Goal: Transaction & Acquisition: Purchase product/service

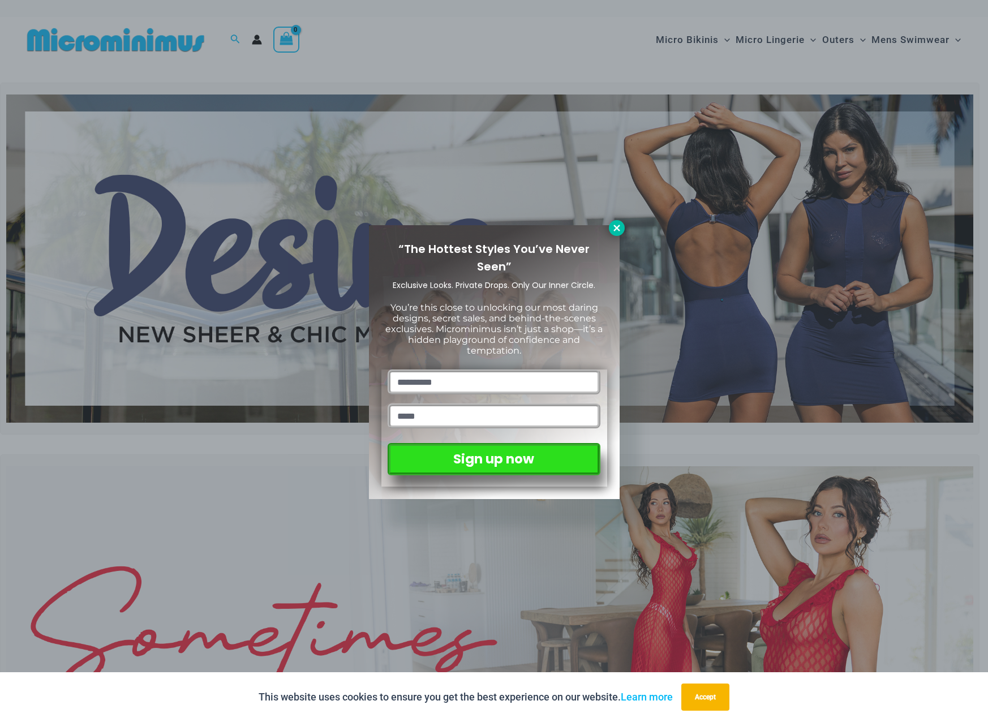
click at [622, 230] on icon at bounding box center [617, 228] width 10 height 10
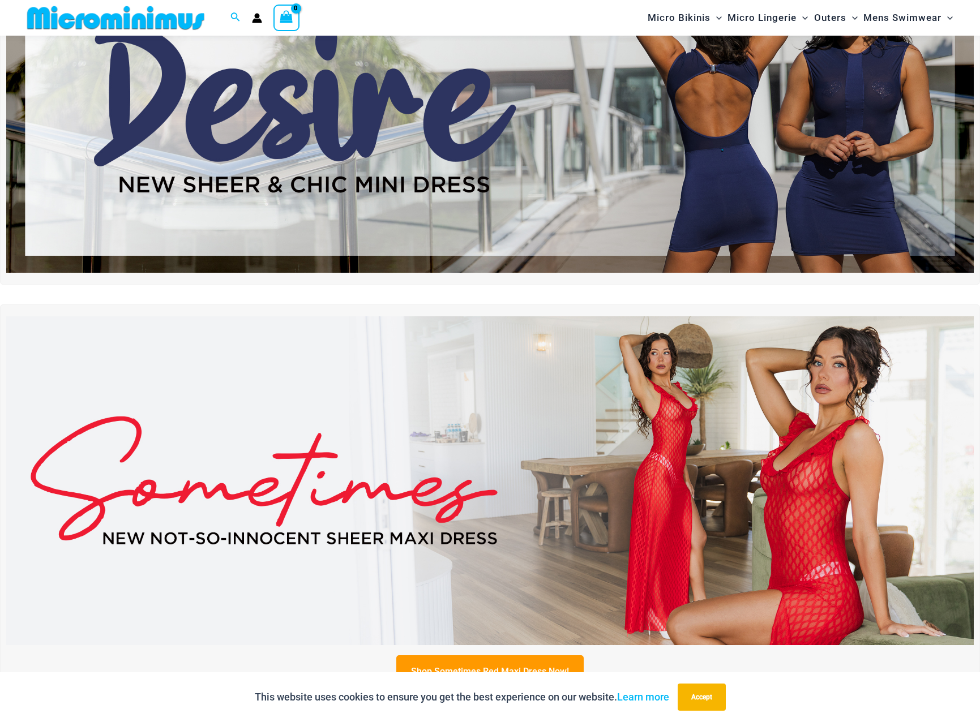
scroll to position [48, 0]
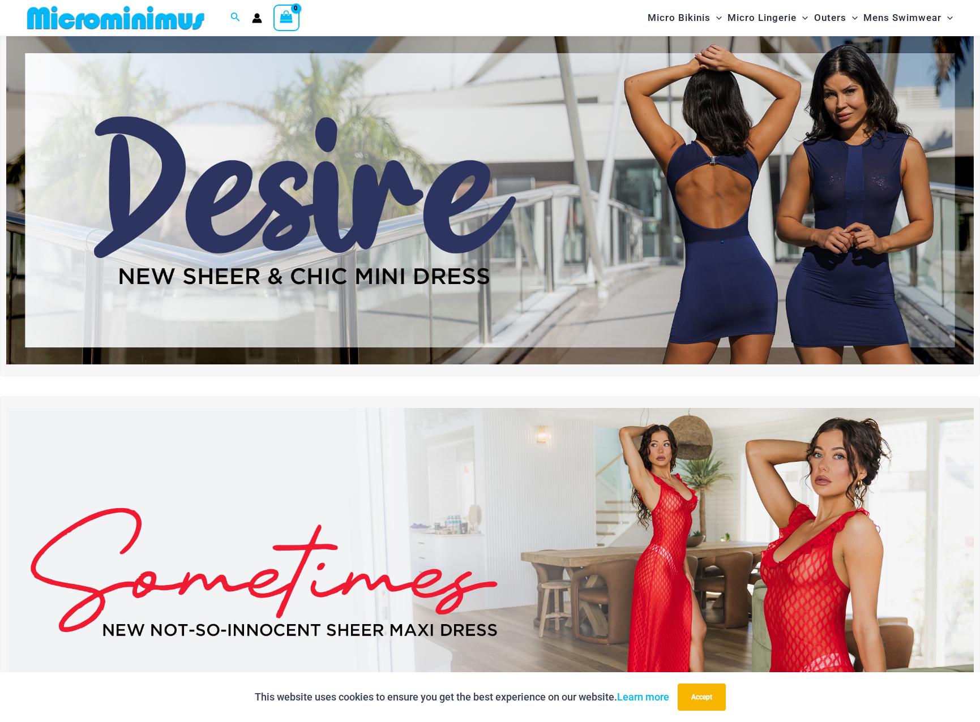
click at [683, 238] on img at bounding box center [490, 200] width 968 height 329
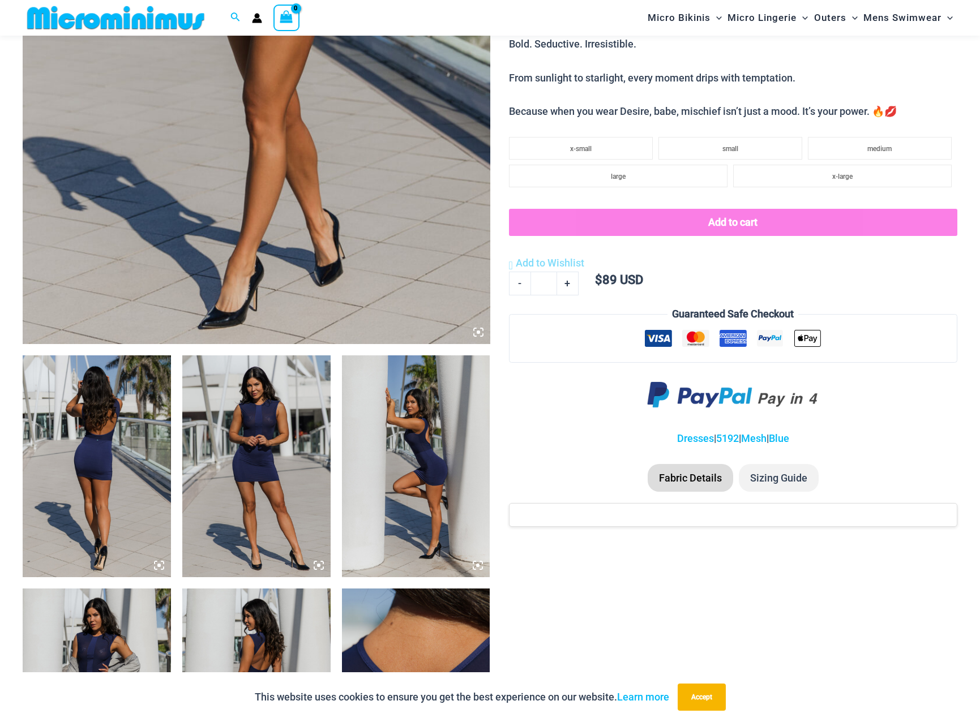
scroll to position [507, 0]
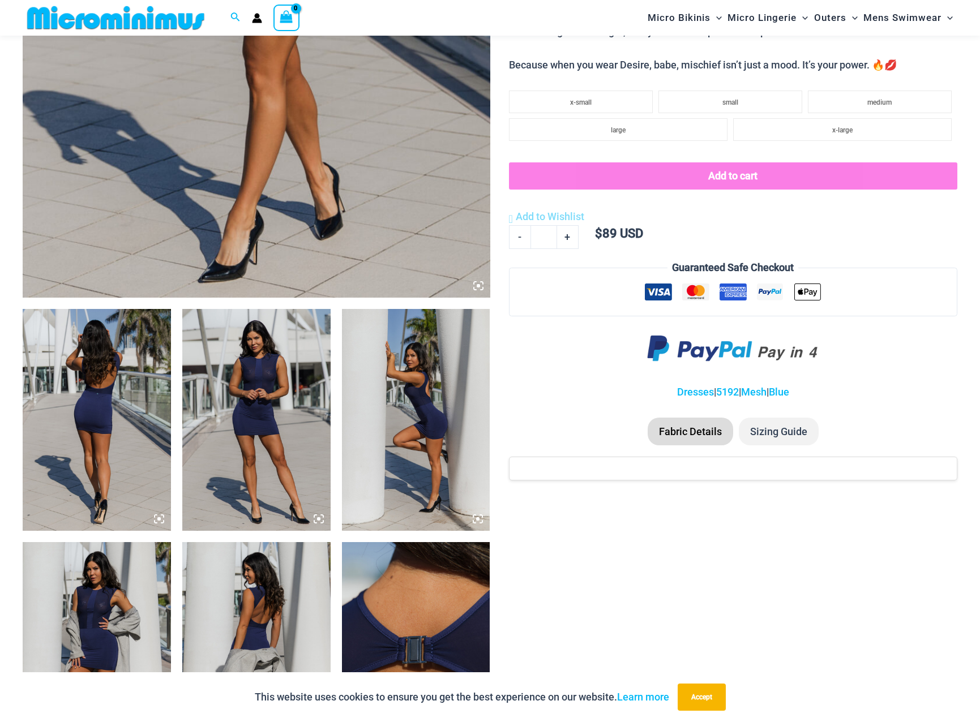
click at [239, 437] on img at bounding box center [256, 420] width 148 height 222
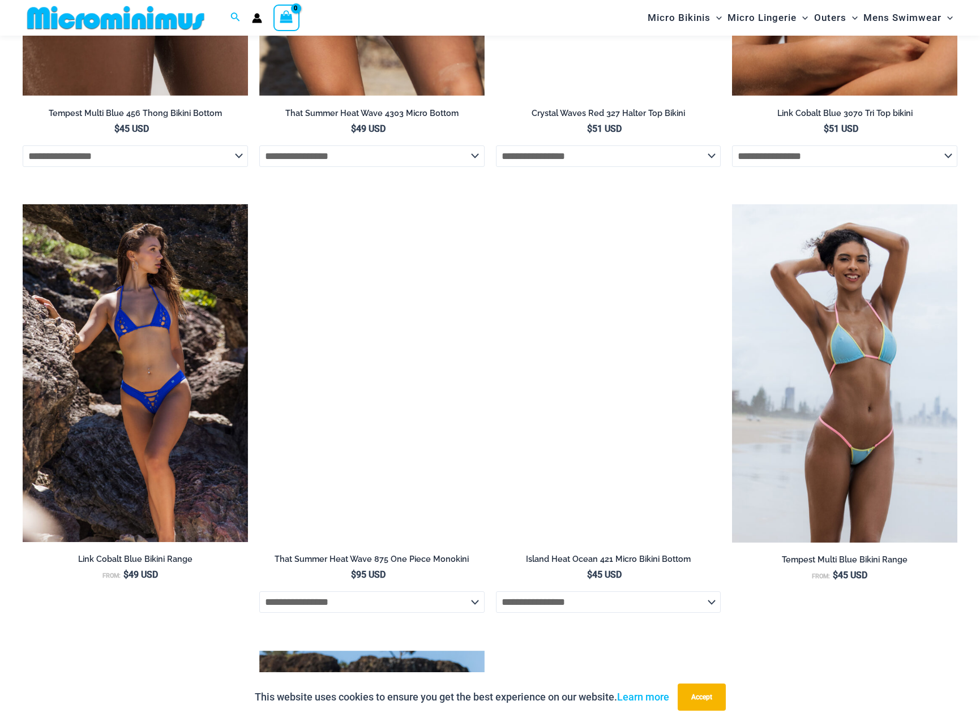
scroll to position [1803, 0]
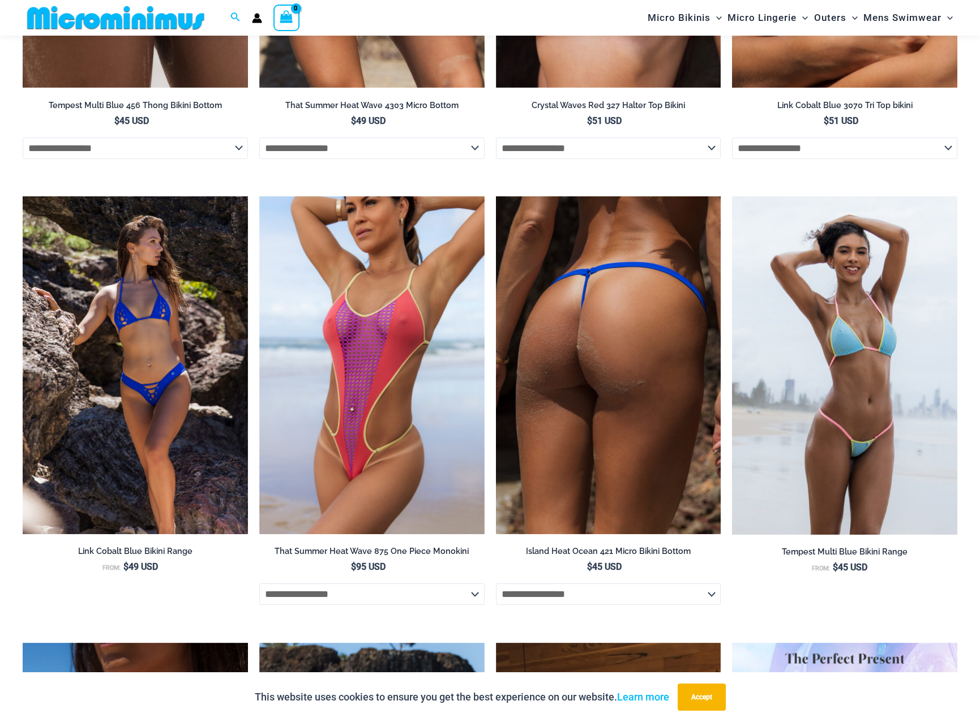
click at [617, 598] on select "**********" at bounding box center [608, 595] width 225 height 22
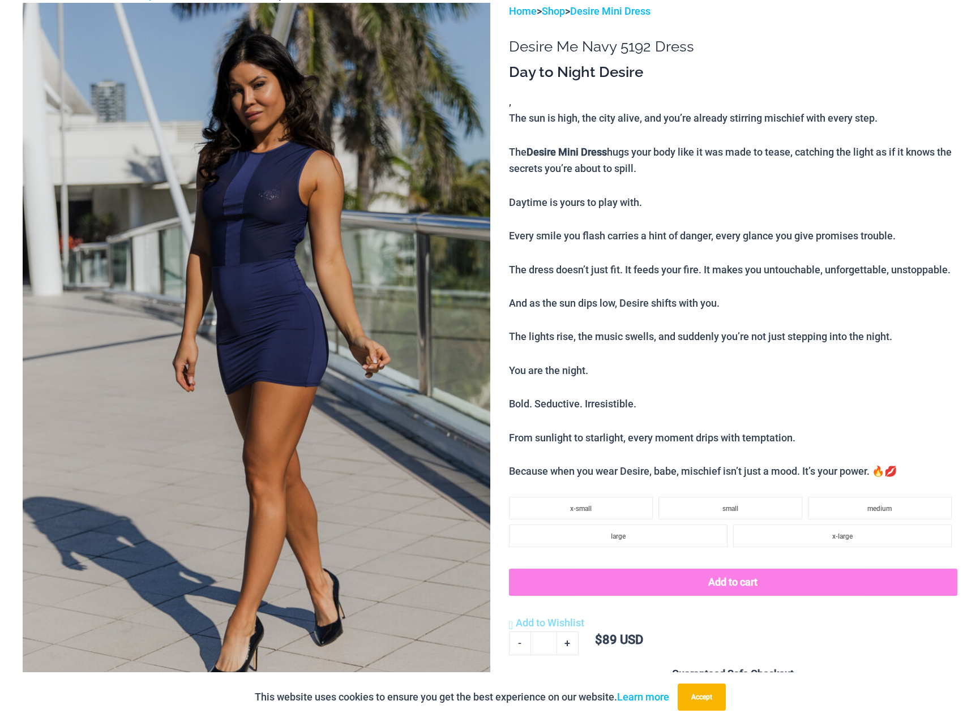
scroll to position [0, 0]
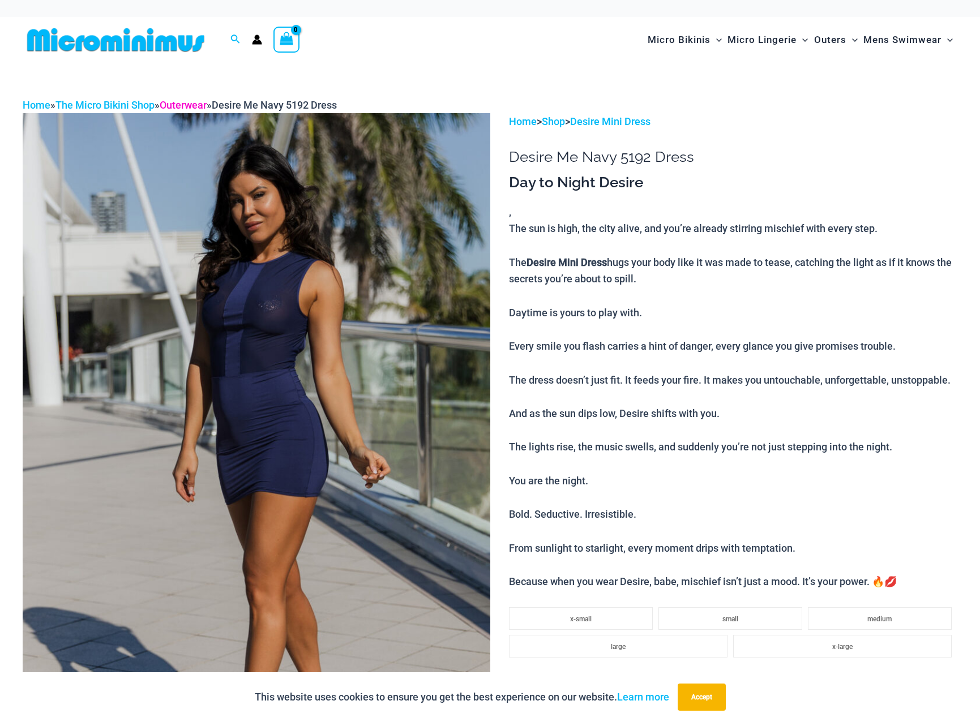
click at [191, 104] on link "Outerwear" at bounding box center [183, 105] width 47 height 12
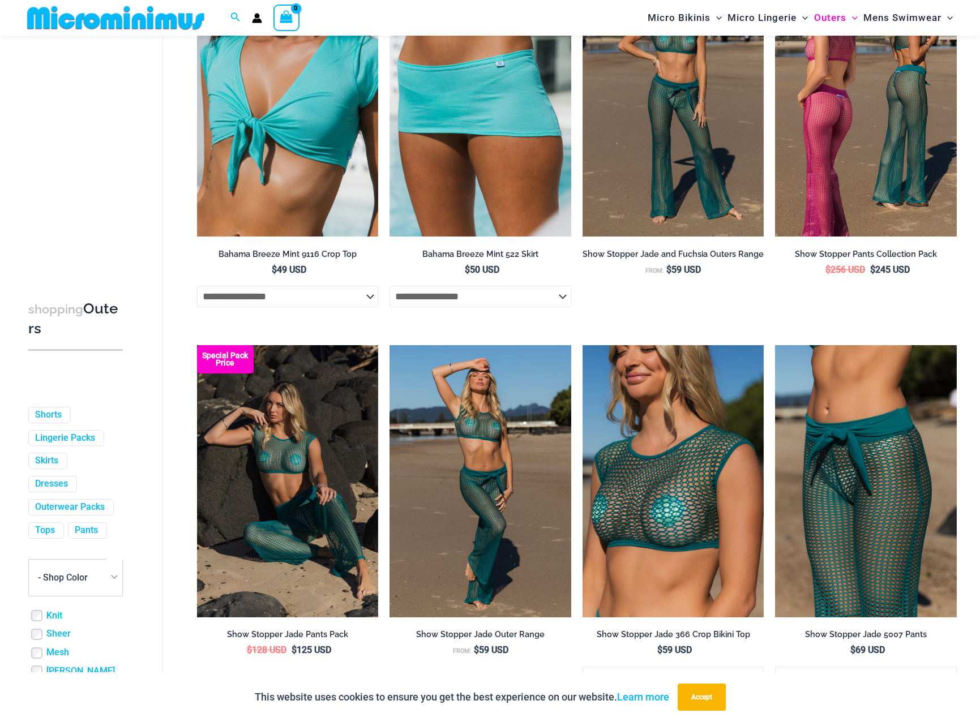
scroll to position [671, 0]
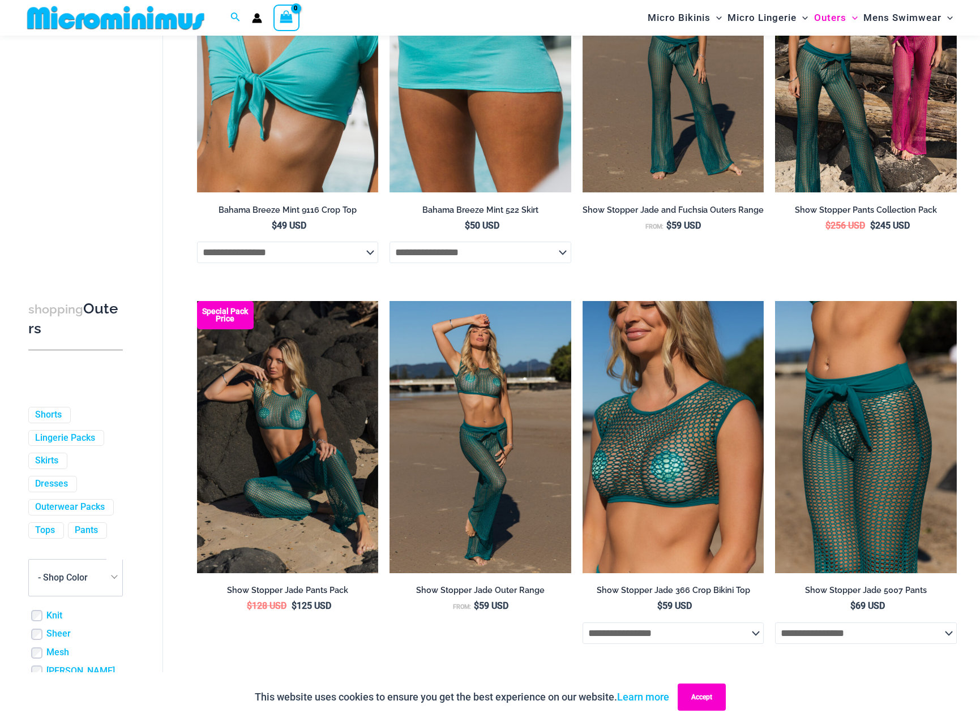
click at [702, 704] on button "Accept" at bounding box center [702, 697] width 48 height 27
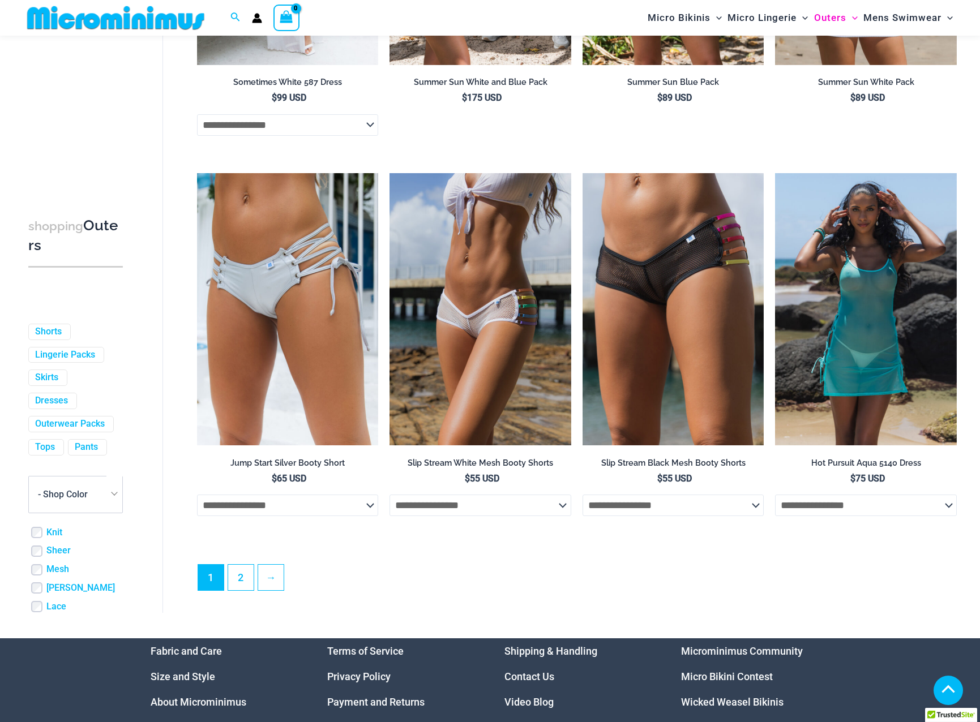
scroll to position [2709, 0]
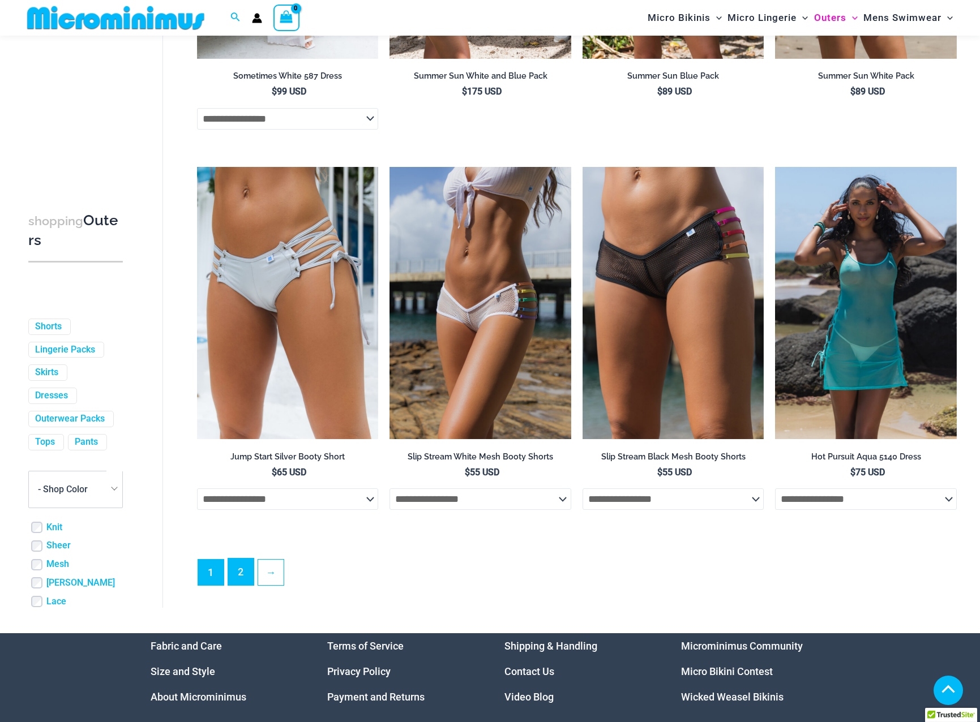
click at [246, 585] on link "2" at bounding box center [240, 572] width 25 height 27
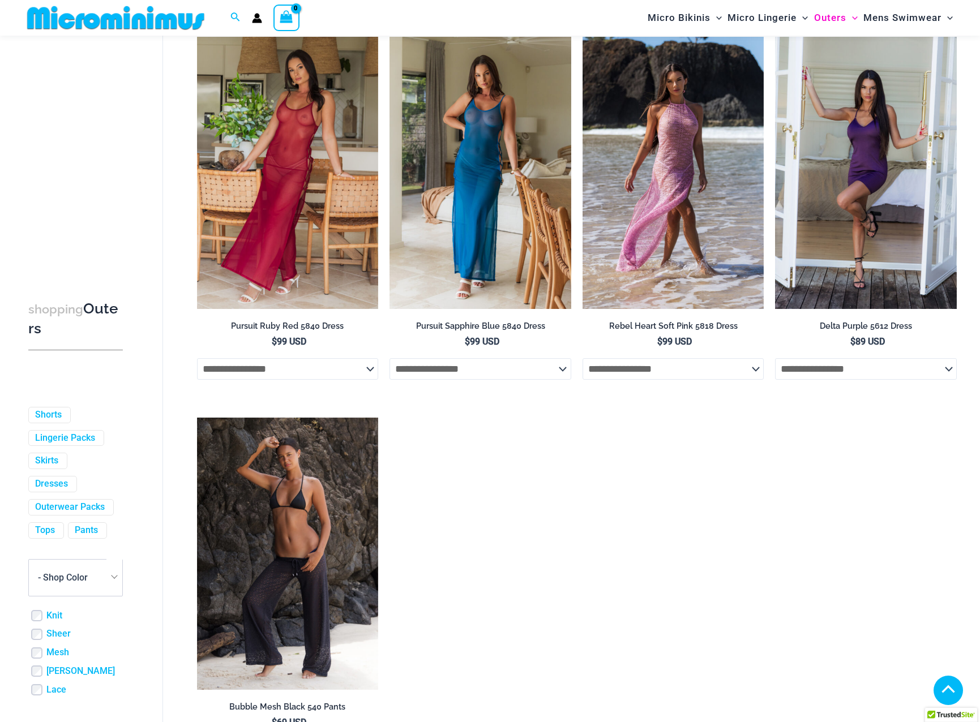
scroll to position [1180, 0]
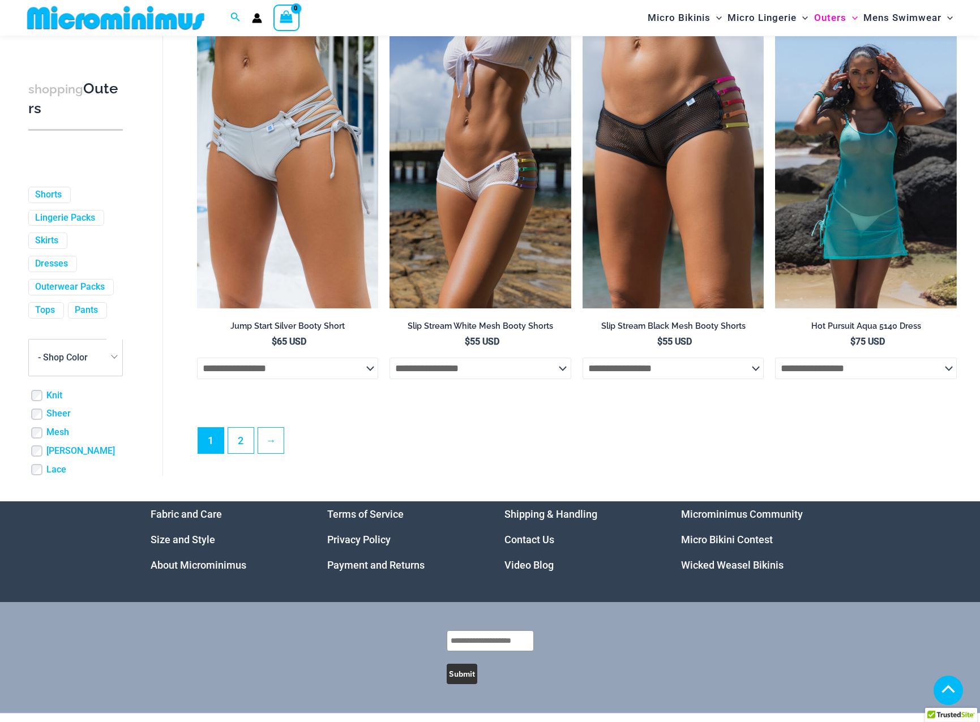
scroll to position [2876, 0]
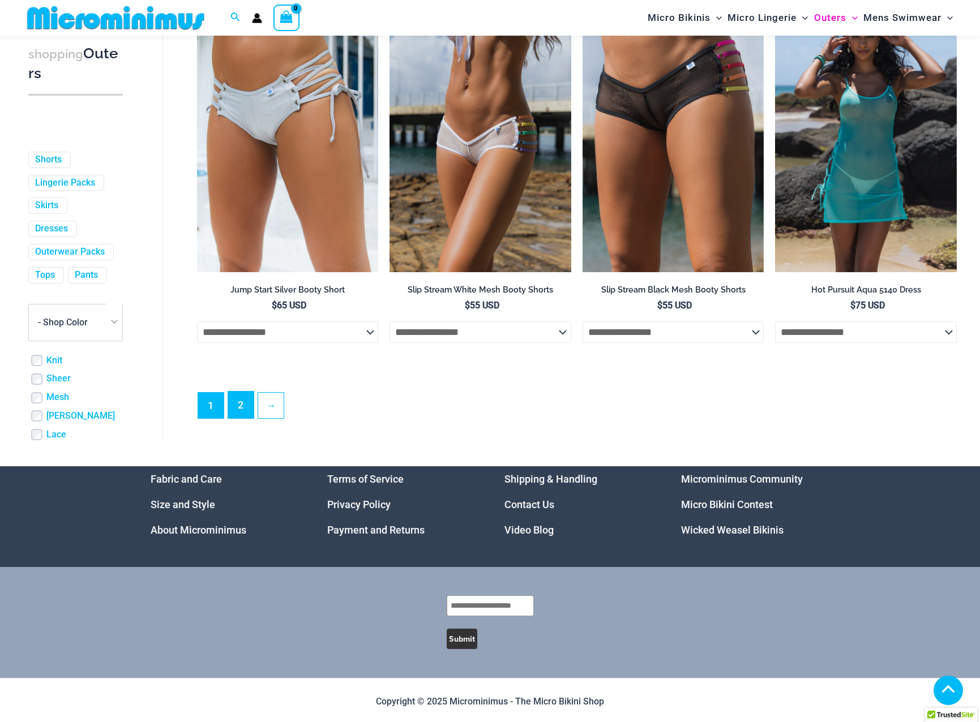
click at [245, 418] on link "2" at bounding box center [240, 405] width 25 height 27
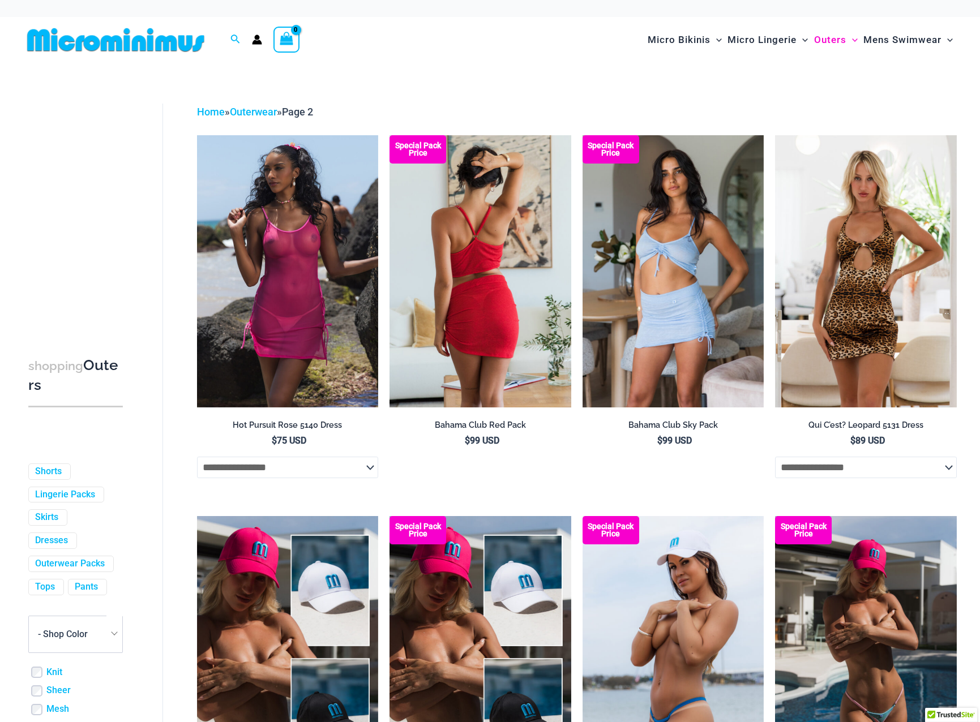
click at [493, 263] on img at bounding box center [480, 271] width 182 height 272
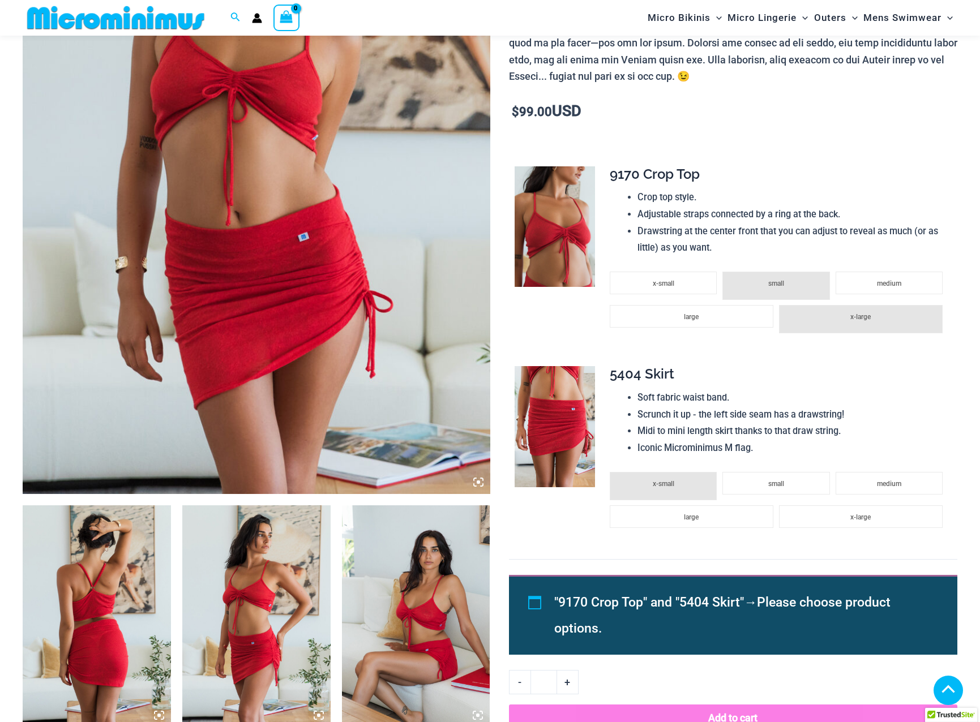
scroll to position [331, 0]
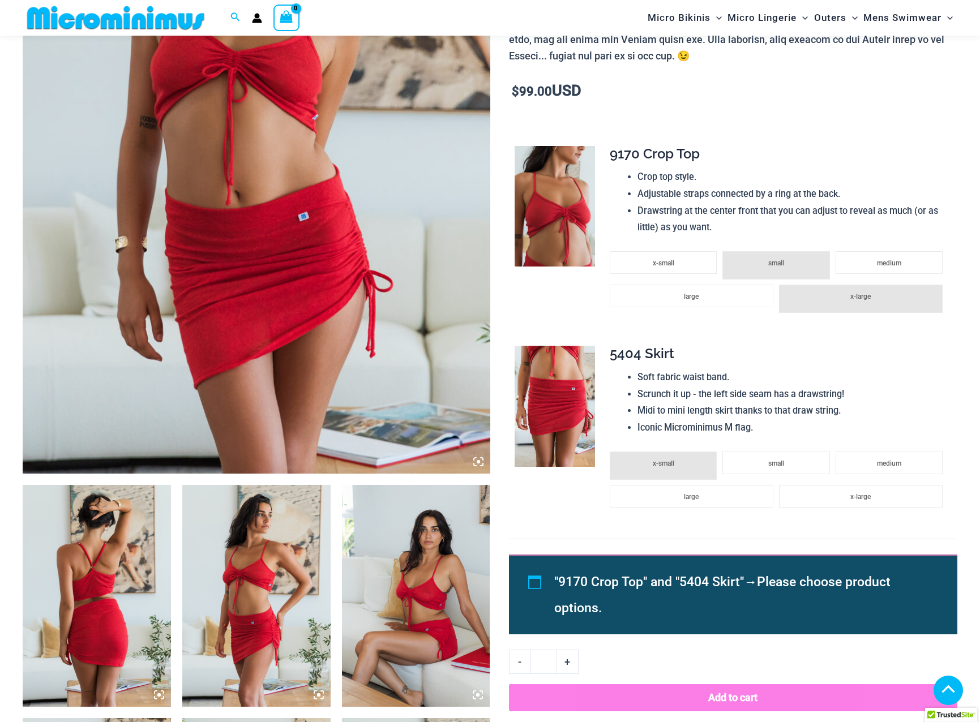
click at [422, 600] on img at bounding box center [416, 596] width 148 height 222
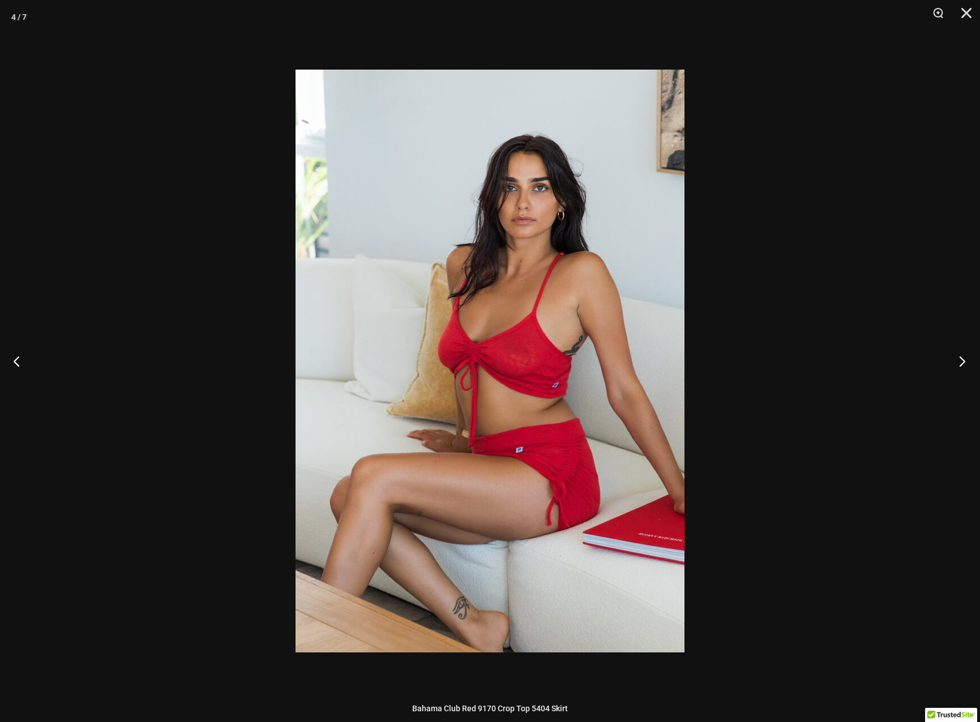
click at [965, 361] on button "Next" at bounding box center [958, 361] width 42 height 57
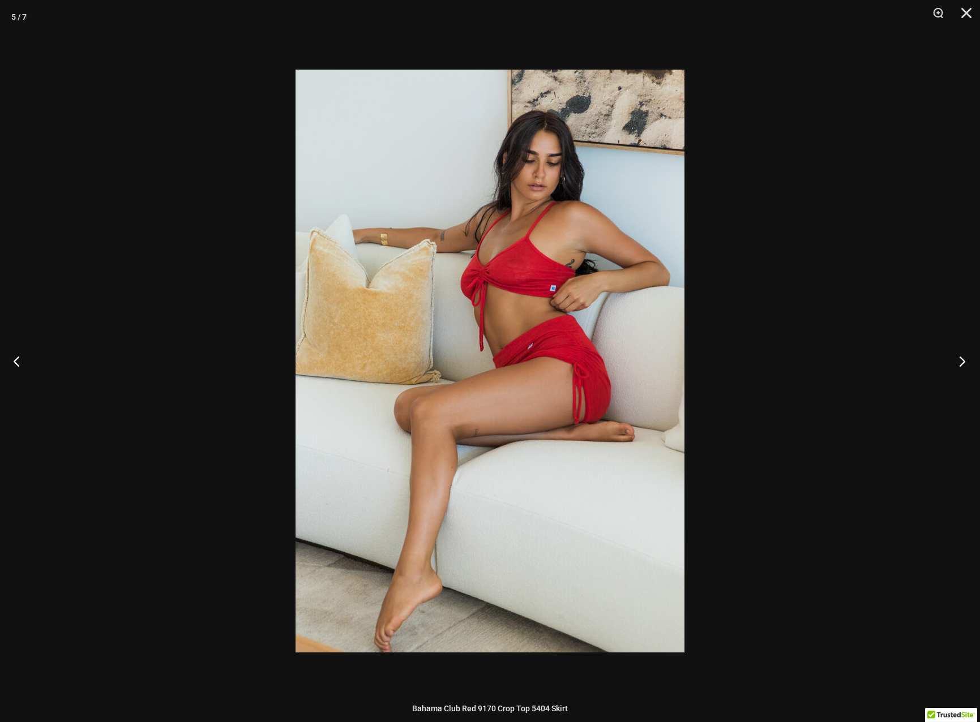
click at [965, 361] on button "Next" at bounding box center [958, 361] width 42 height 57
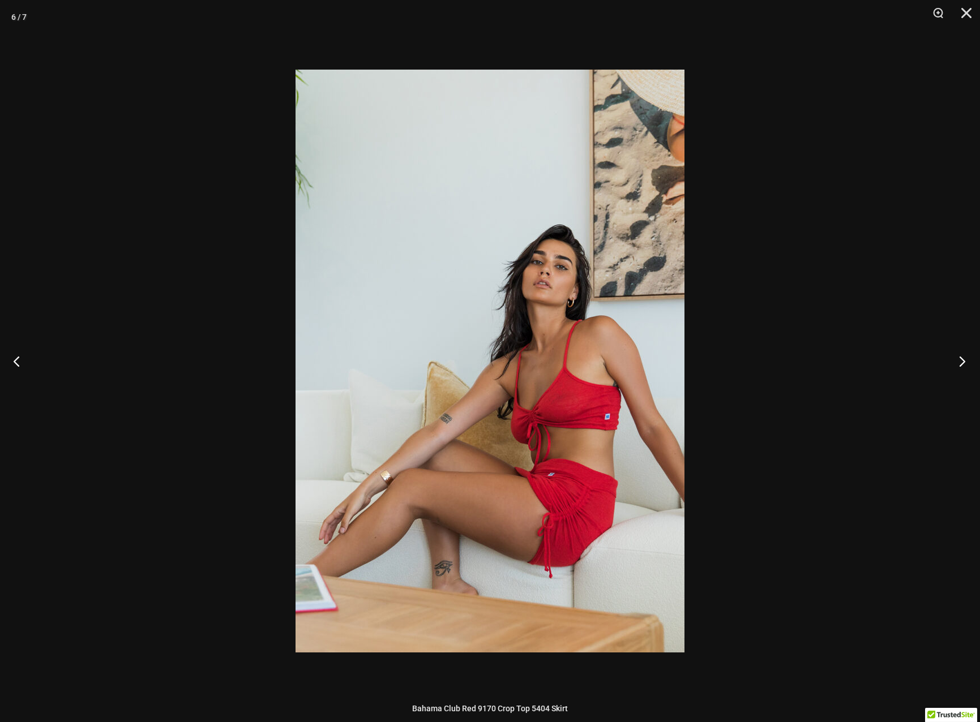
click at [965, 361] on button "Next" at bounding box center [958, 361] width 42 height 57
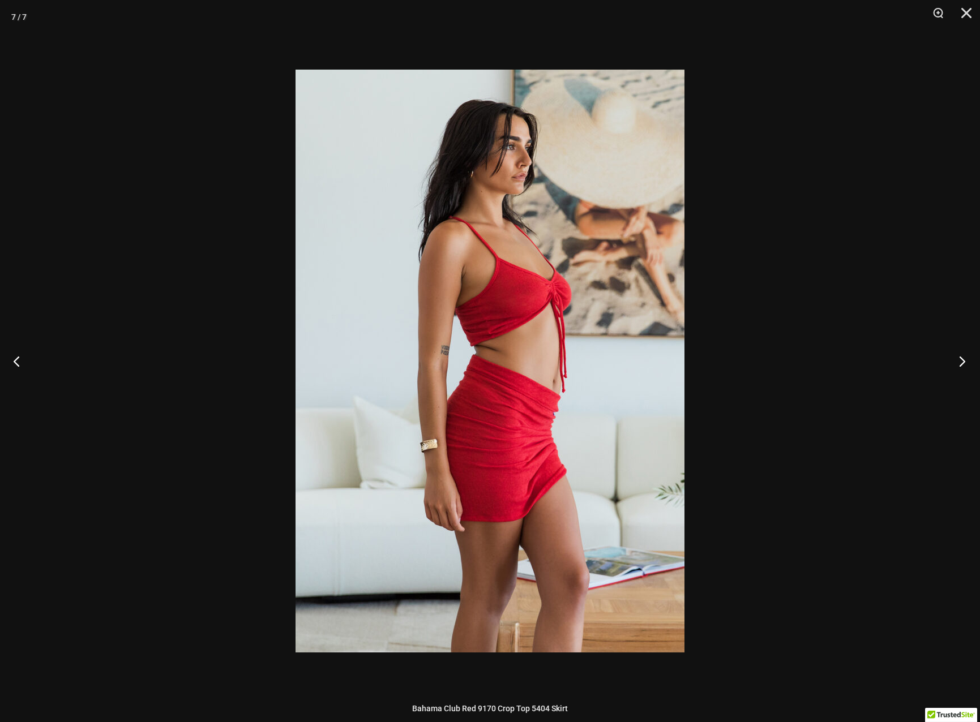
click at [965, 361] on button "Next" at bounding box center [958, 361] width 42 height 57
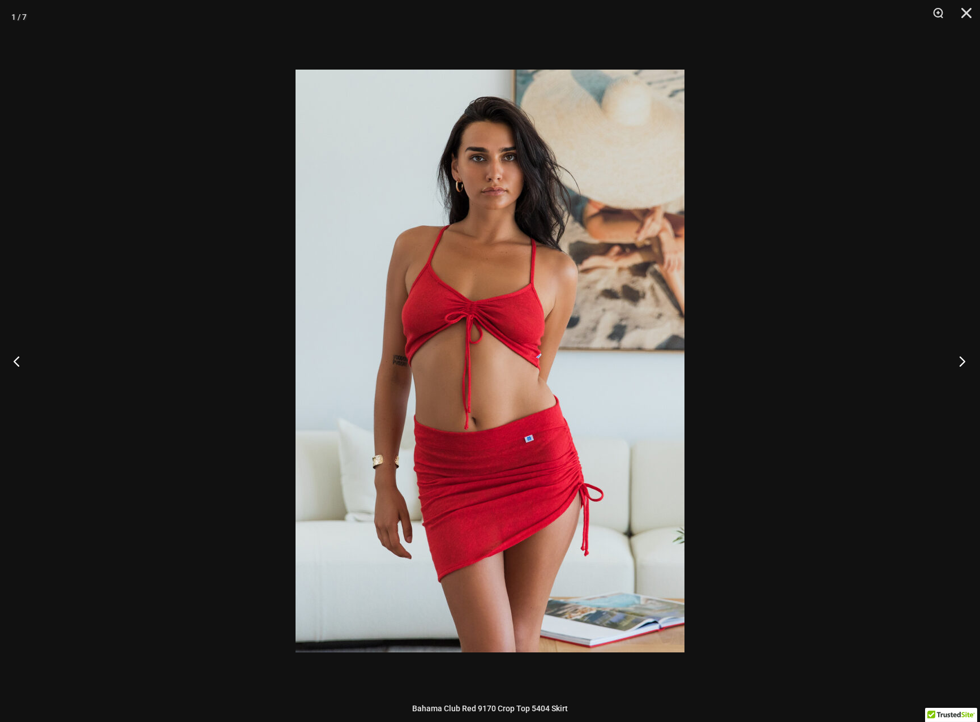
click at [965, 361] on button "Next" at bounding box center [958, 361] width 42 height 57
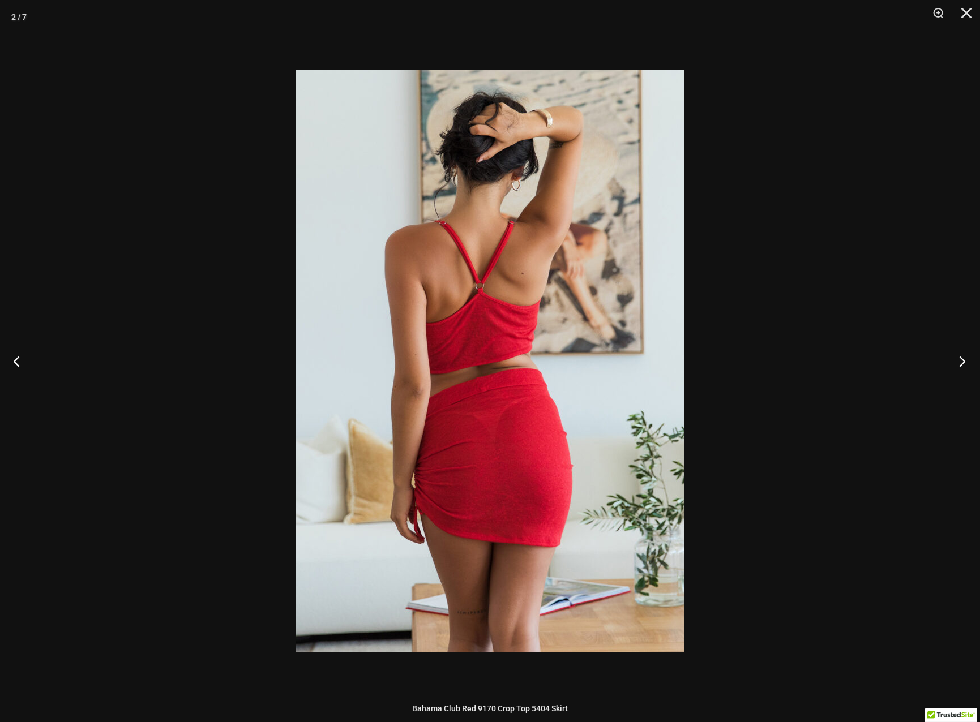
click at [965, 361] on button "Next" at bounding box center [958, 361] width 42 height 57
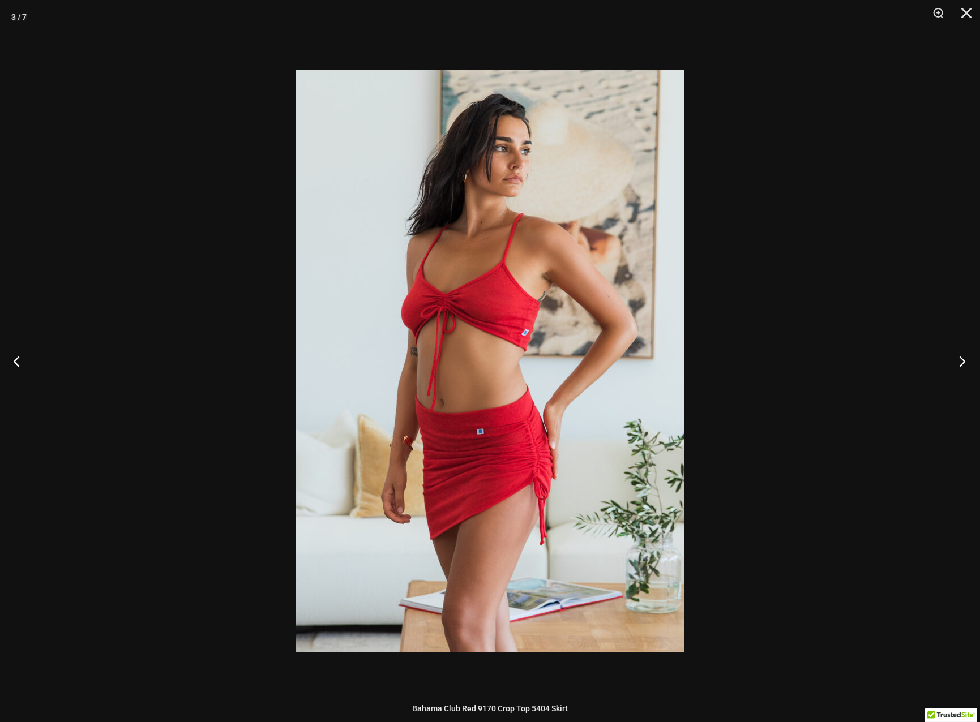
click at [965, 361] on button "Next" at bounding box center [958, 361] width 42 height 57
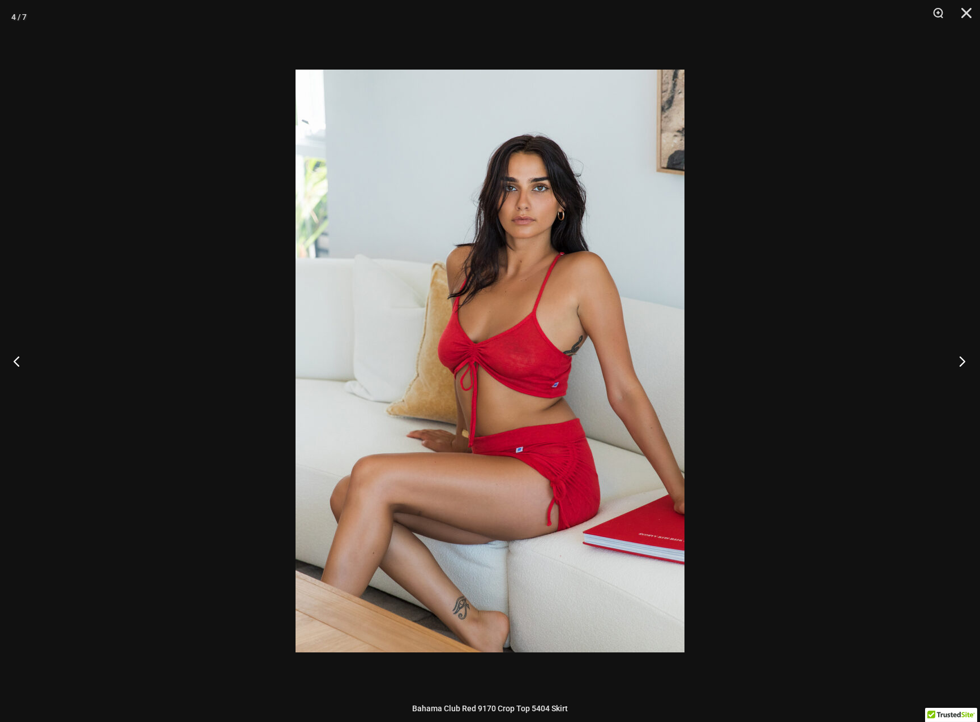
click at [965, 361] on button "Next" at bounding box center [958, 361] width 42 height 57
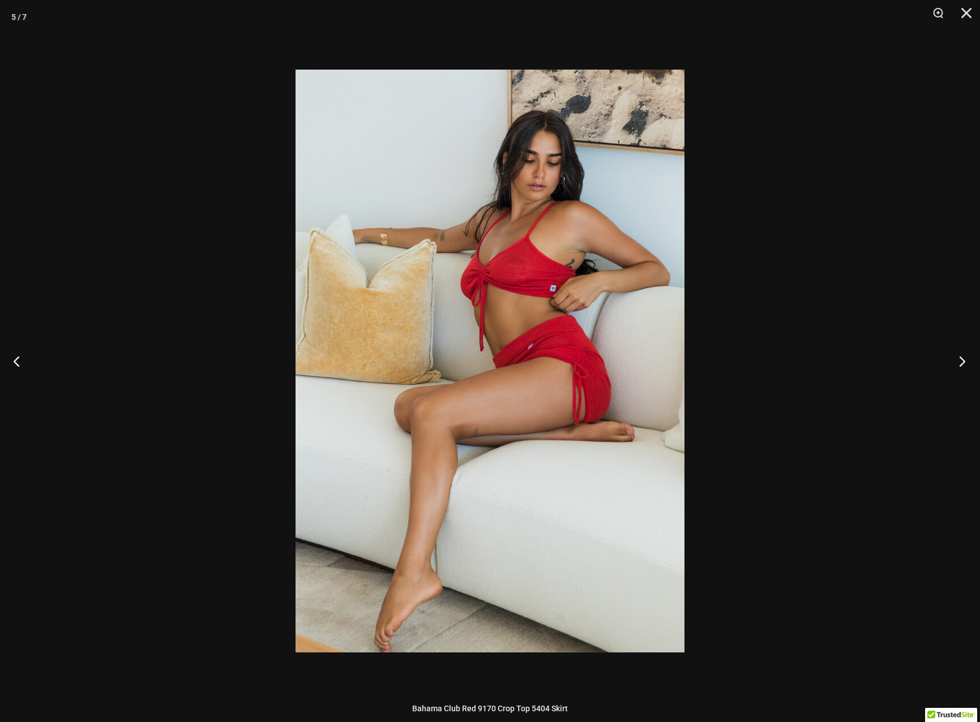
click at [965, 361] on button "Next" at bounding box center [958, 361] width 42 height 57
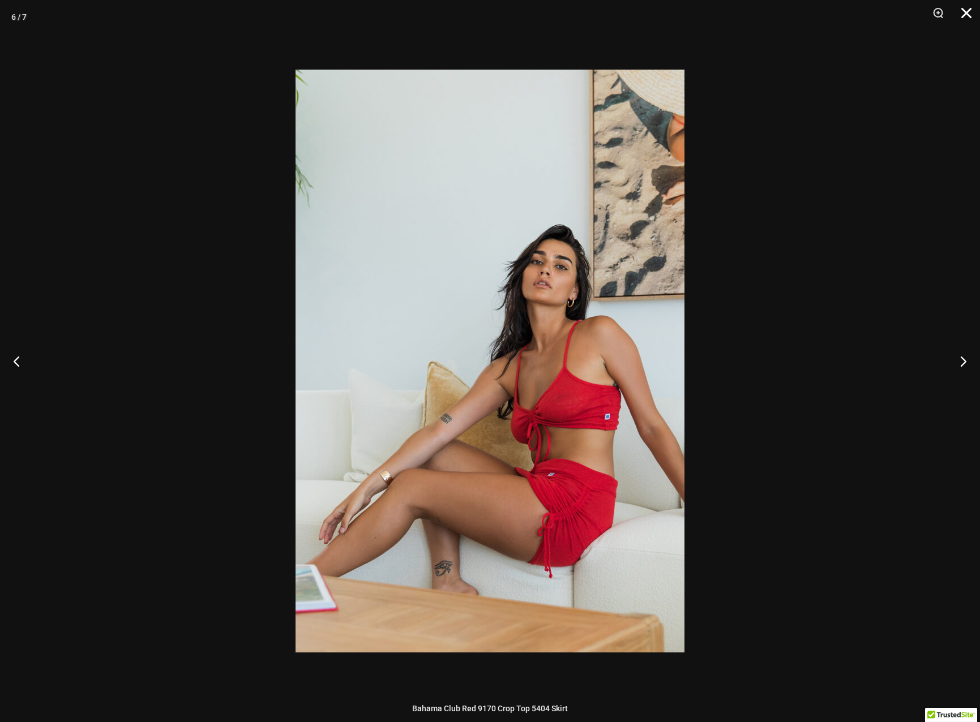
click at [966, 14] on button "Close" at bounding box center [962, 17] width 28 height 34
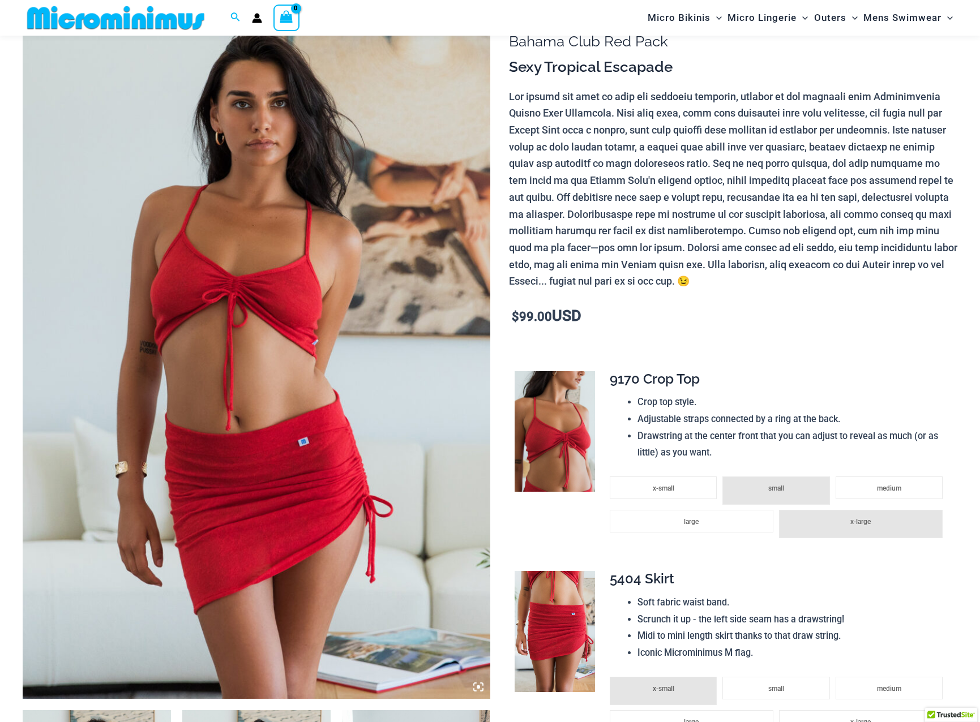
scroll to position [104, 0]
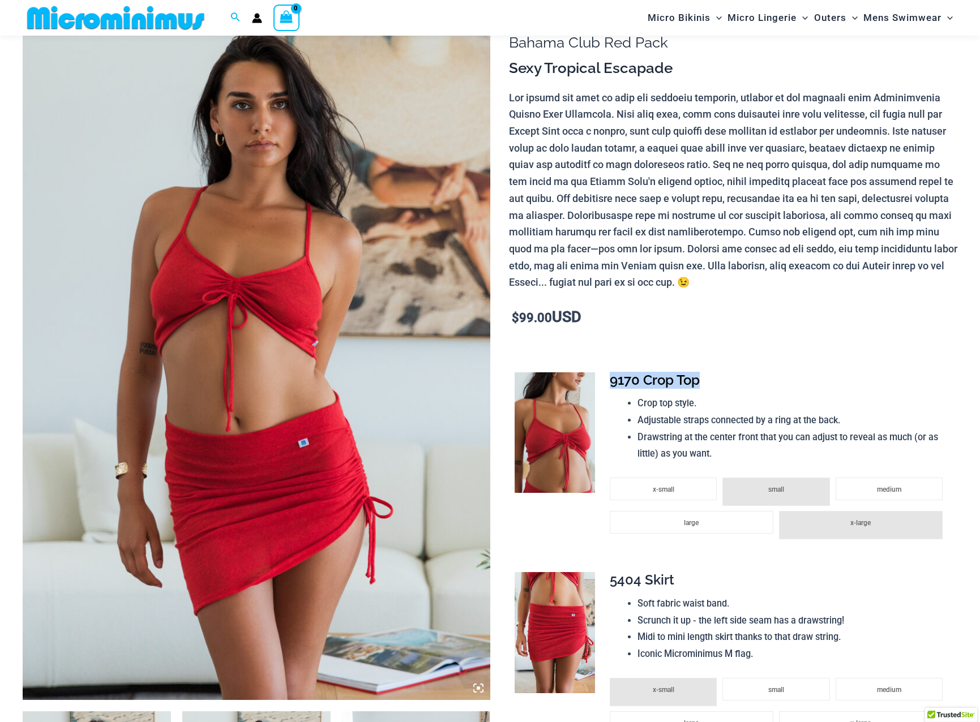
drag, startPoint x: 611, startPoint y: 381, endPoint x: 702, endPoint y: 383, distance: 91.2
click at [702, 383] on h4 "9170 Crop Top" at bounding box center [779, 381] width 339 height 16
